Goal: Navigation & Orientation: Find specific page/section

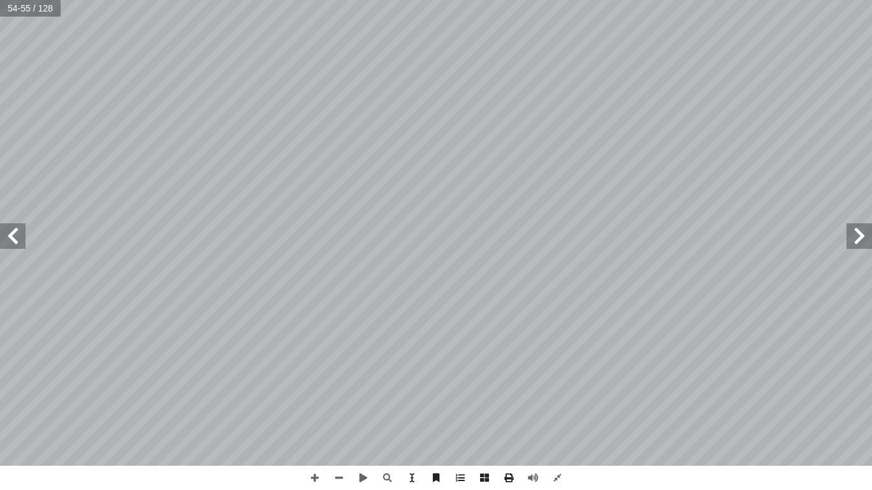
click at [861, 232] on span at bounding box center [860, 236] width 26 height 26
click at [865, 229] on span at bounding box center [860, 236] width 26 height 26
click at [11, 241] on span at bounding box center [13, 236] width 26 height 26
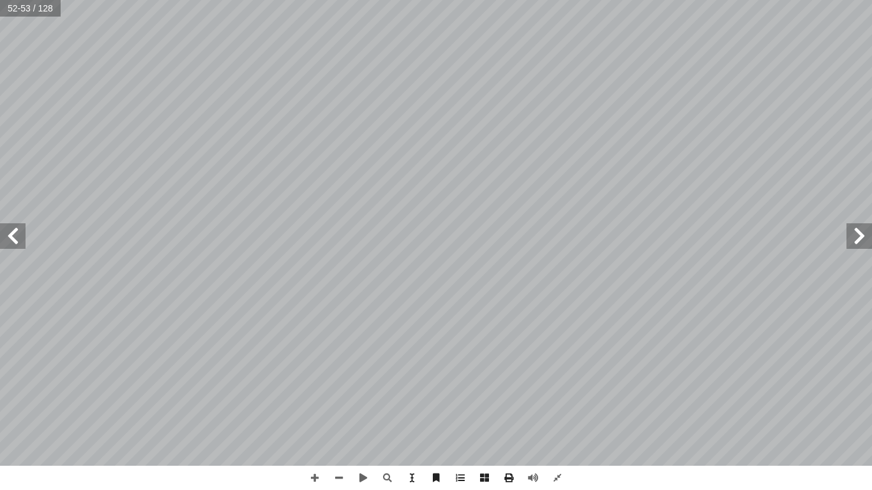
drag, startPoint x: 594, startPoint y: 488, endPoint x: 577, endPoint y: 485, distance: 18.2
click at [577, 485] on div "48 ة َ ور ّ في الص ُ شاهد أ ا غطاء ة َ ور ّ غطية في الص أ ا ال ُ د َ د َ ع غطية…" at bounding box center [436, 245] width 872 height 490
